Goal: Task Accomplishment & Management: Manage account settings

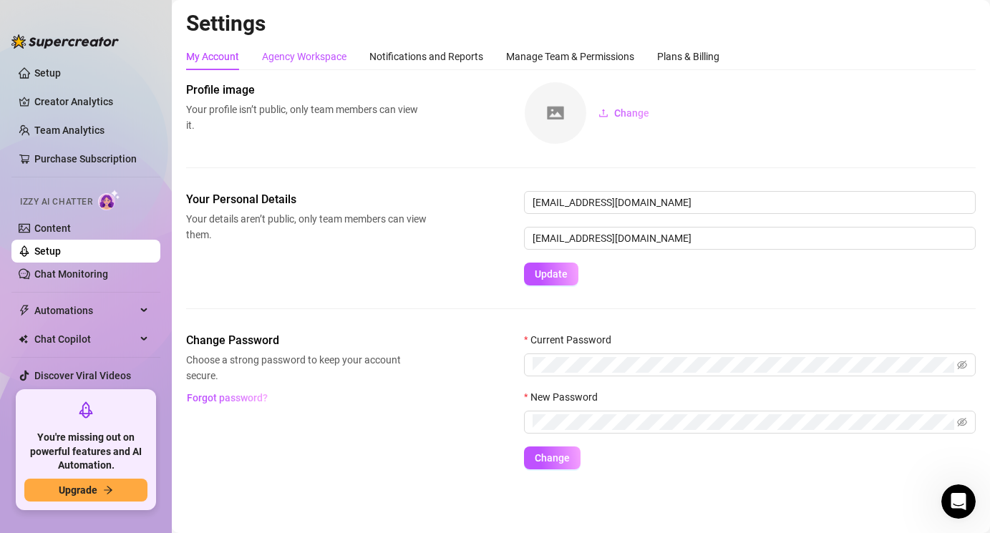
click at [288, 62] on div "Agency Workspace" at bounding box center [304, 57] width 84 height 16
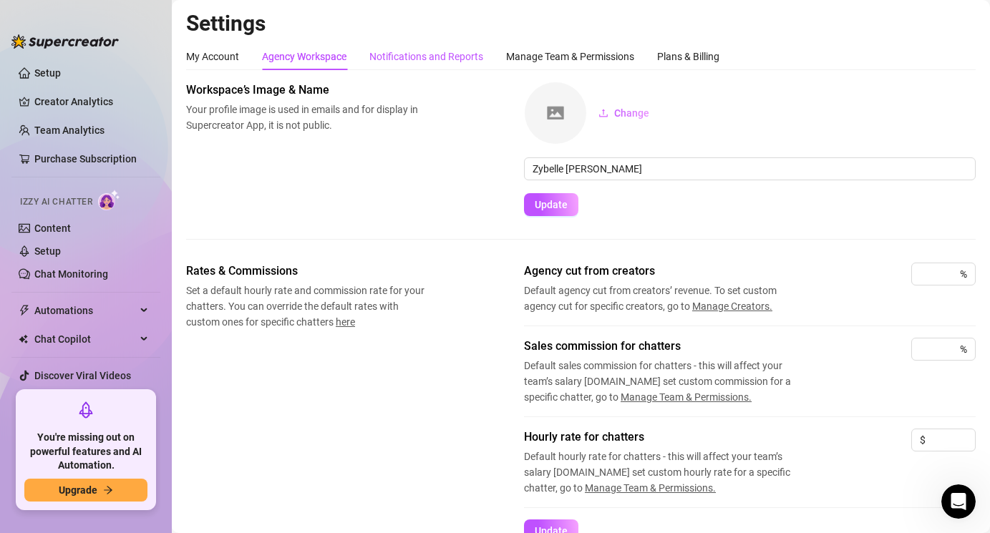
click at [423, 60] on div "Notifications and Reports" at bounding box center [426, 57] width 114 height 16
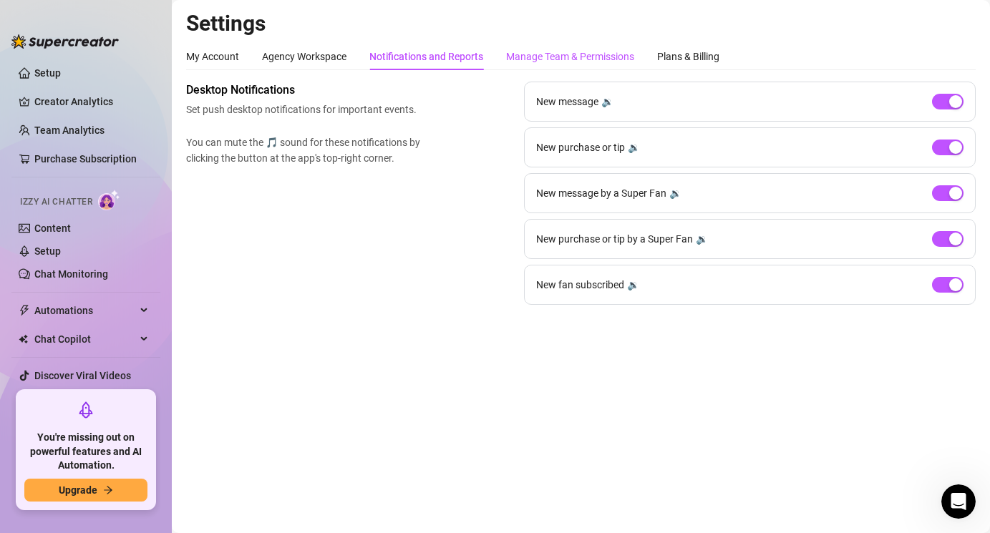
click at [523, 56] on div "Manage Team & Permissions" at bounding box center [570, 57] width 128 height 16
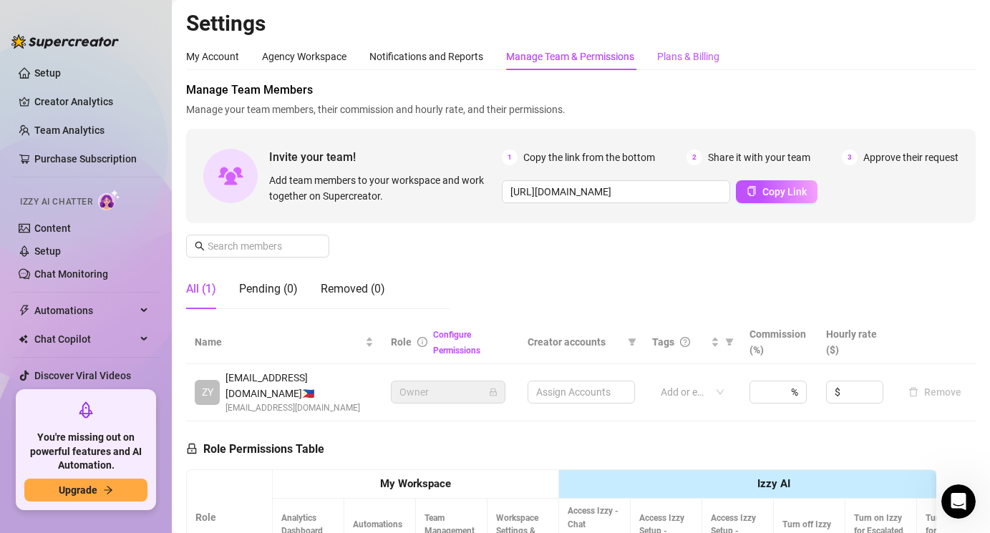
click at [662, 59] on div "Plans & Billing" at bounding box center [688, 57] width 62 height 16
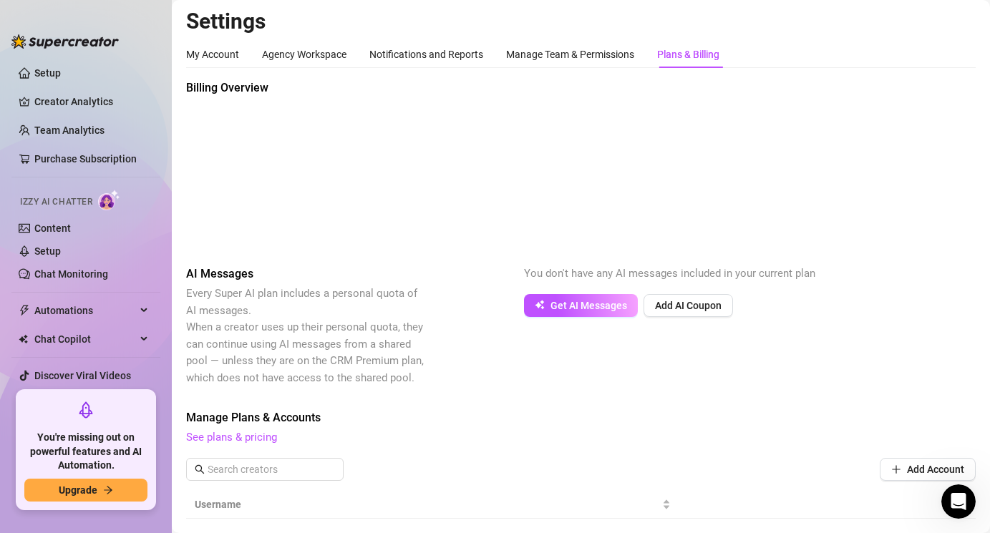
scroll to position [3, 0]
click at [558, 54] on div "Manage Team & Permissions" at bounding box center [570, 54] width 128 height 16
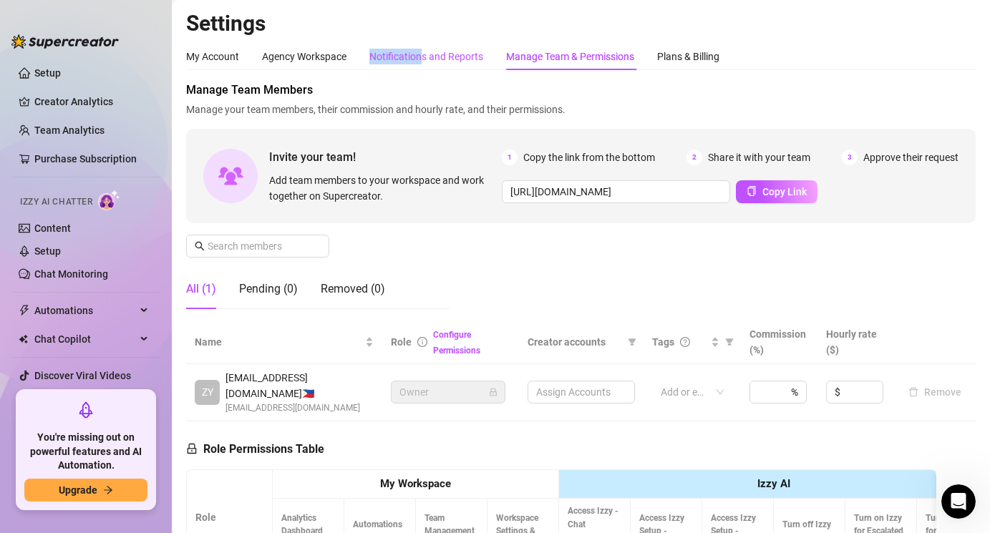
click at [422, 49] on div "Notifications and Reports" at bounding box center [426, 57] width 114 height 16
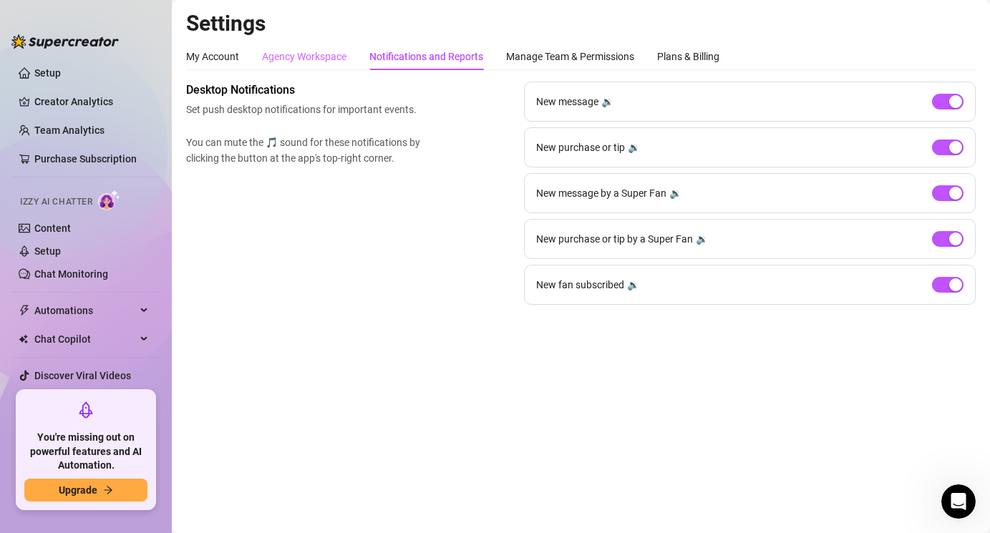
click at [274, 67] on div "Agency Workspace" at bounding box center [304, 56] width 84 height 27
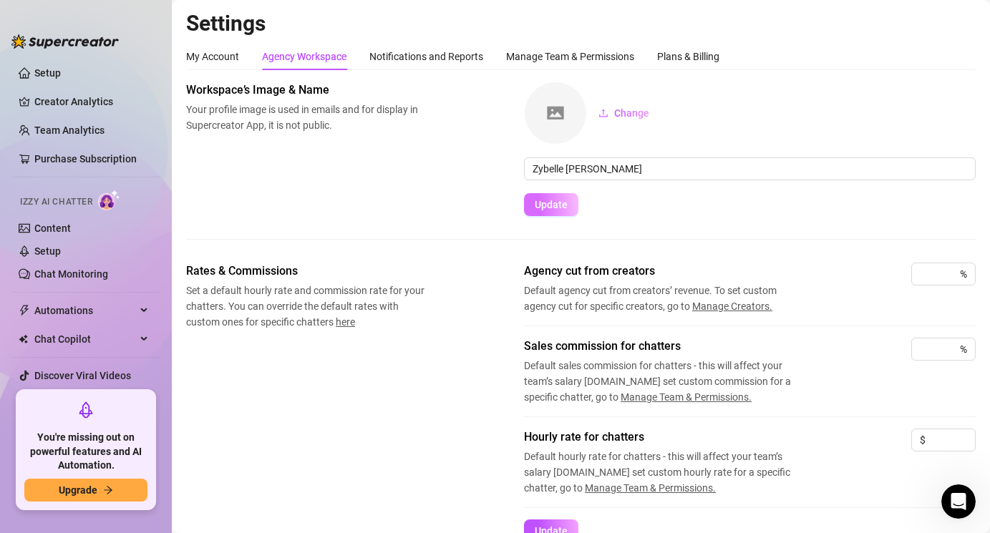
click at [563, 208] on span "Update" at bounding box center [551, 204] width 33 height 11
click at [216, 58] on div "My Account" at bounding box center [212, 57] width 53 height 16
